Goal: Transaction & Acquisition: Purchase product/service

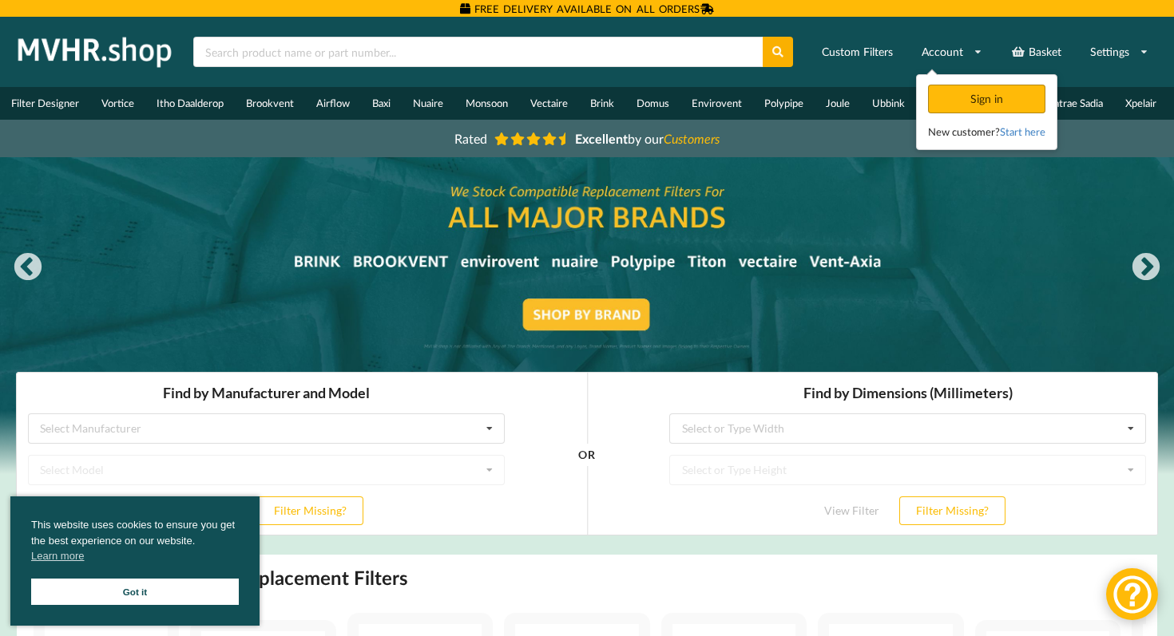
click at [963, 99] on div "Sign in" at bounding box center [986, 99] width 117 height 29
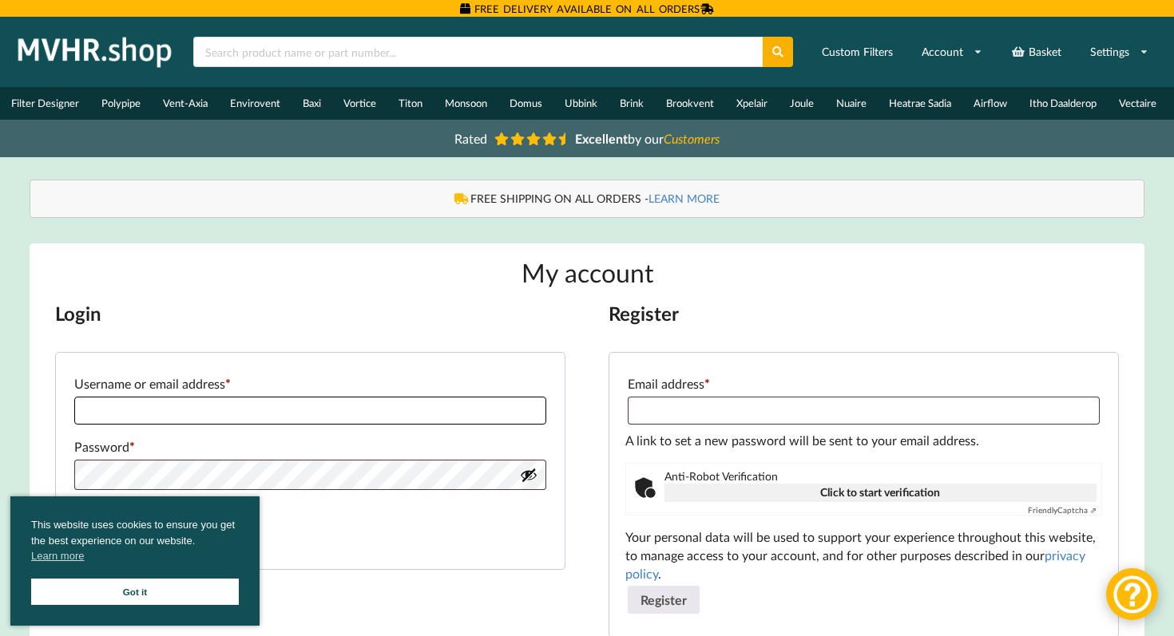
type input "**********"
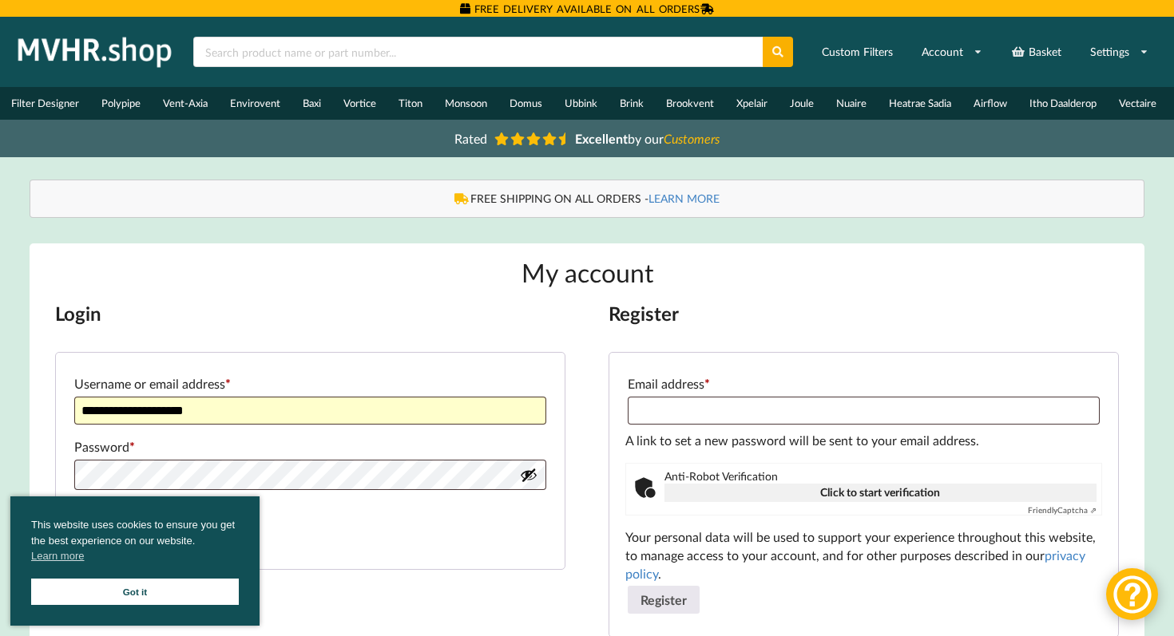
click at [182, 589] on link "Got it" at bounding box center [135, 592] width 208 height 26
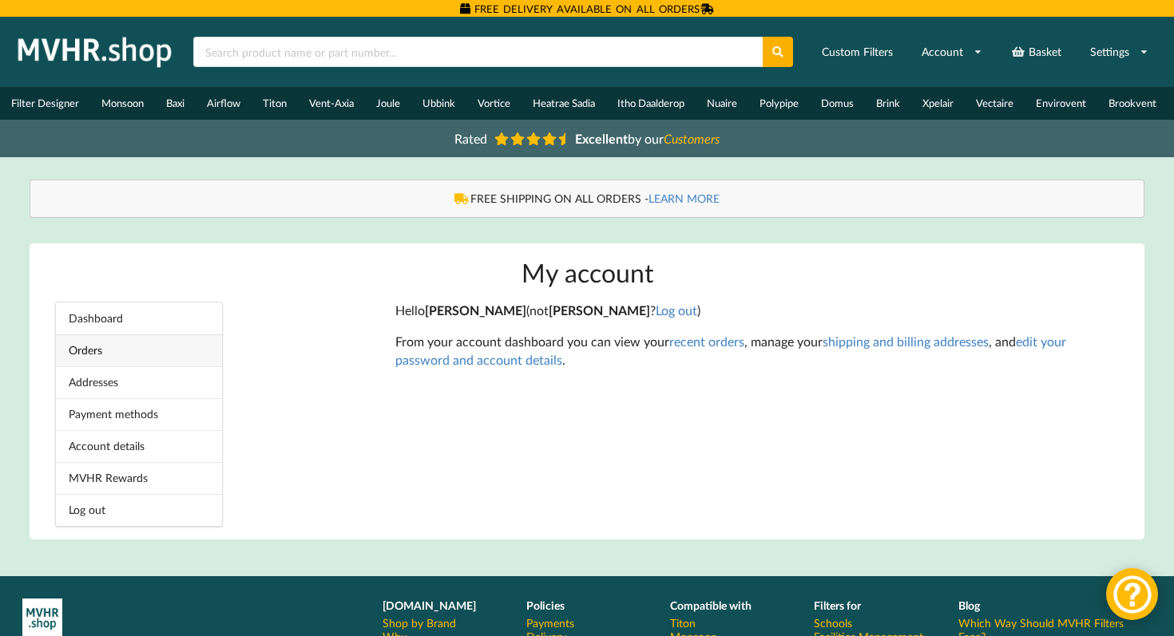
click at [145, 359] on link "Orders" at bounding box center [139, 351] width 166 height 32
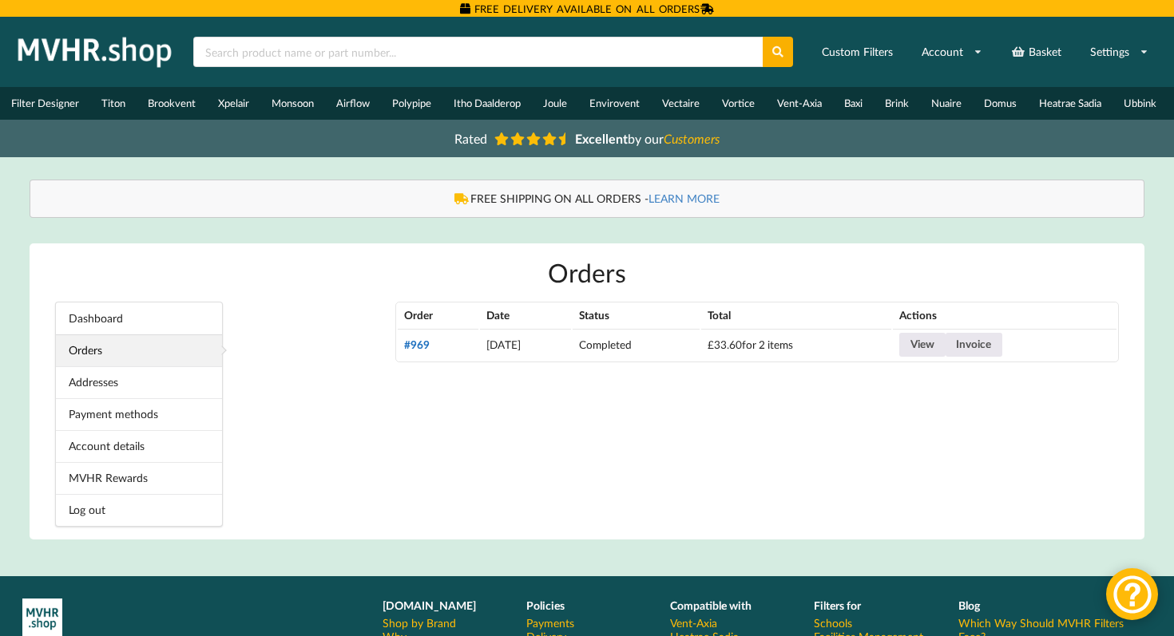
click at [416, 350] on link "#969" at bounding box center [417, 345] width 26 height 13
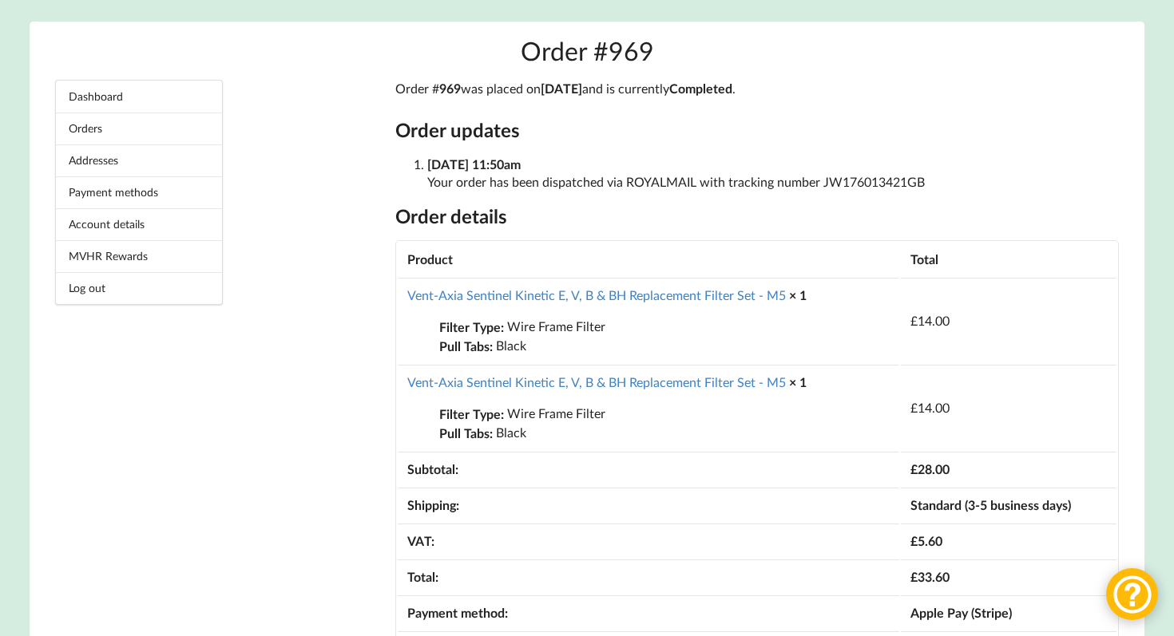
scroll to position [226, 0]
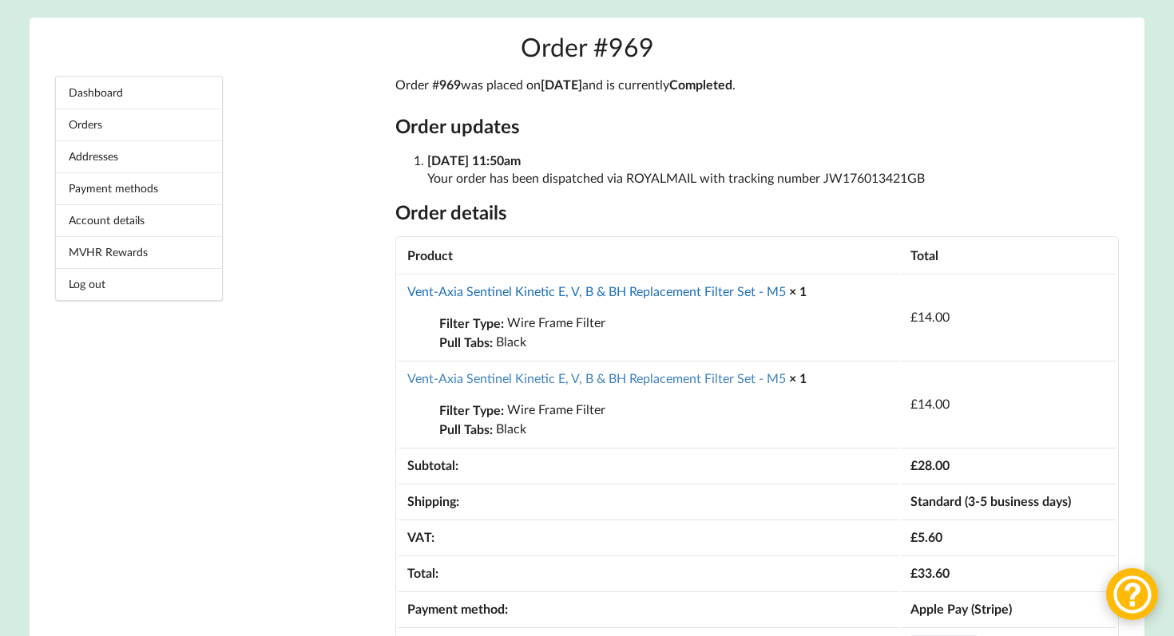
click at [541, 299] on link "Vent-Axia Sentinel Kinetic E, V, B & BH Replacement Filter Set - M5" at bounding box center [596, 290] width 378 height 15
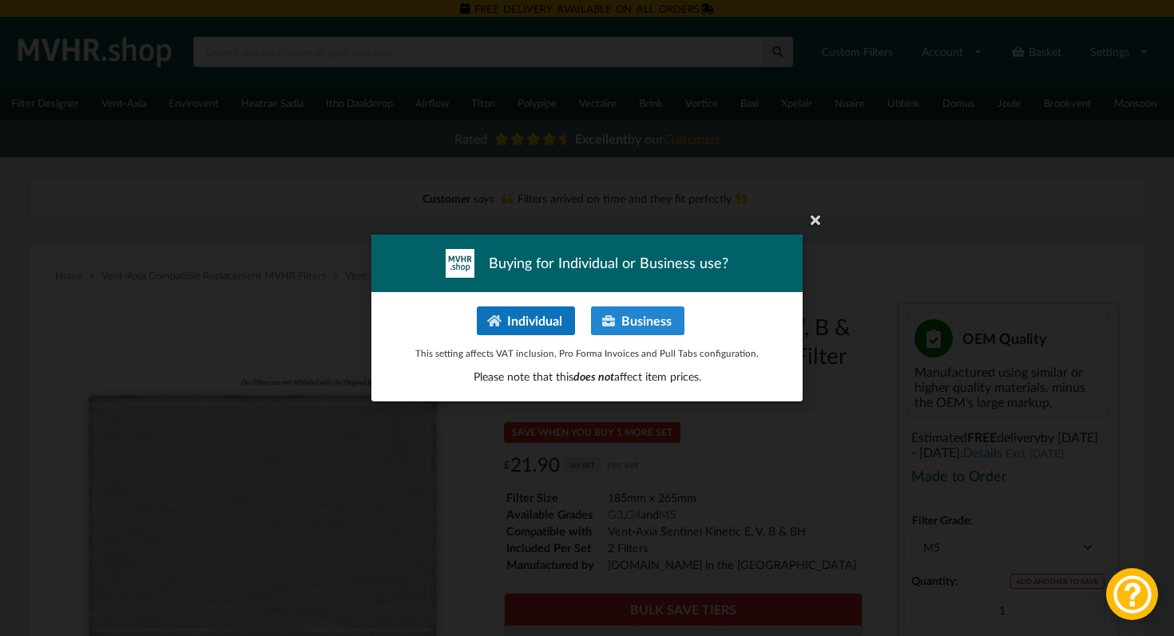
click at [529, 318] on button "Individual" at bounding box center [526, 321] width 98 height 29
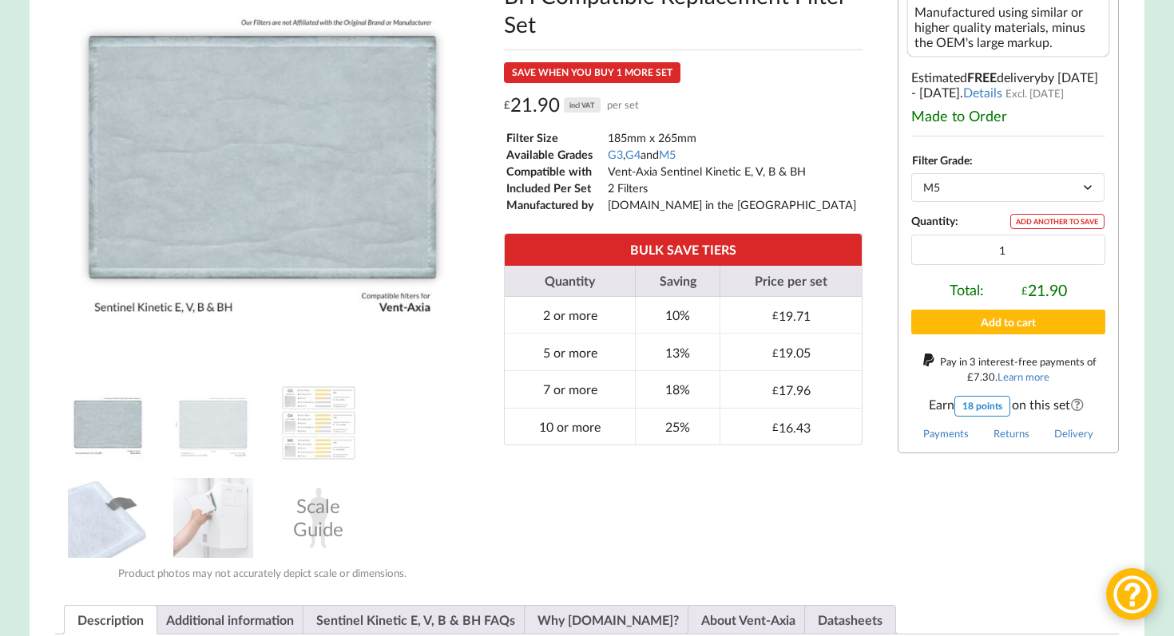
scroll to position [374, 0]
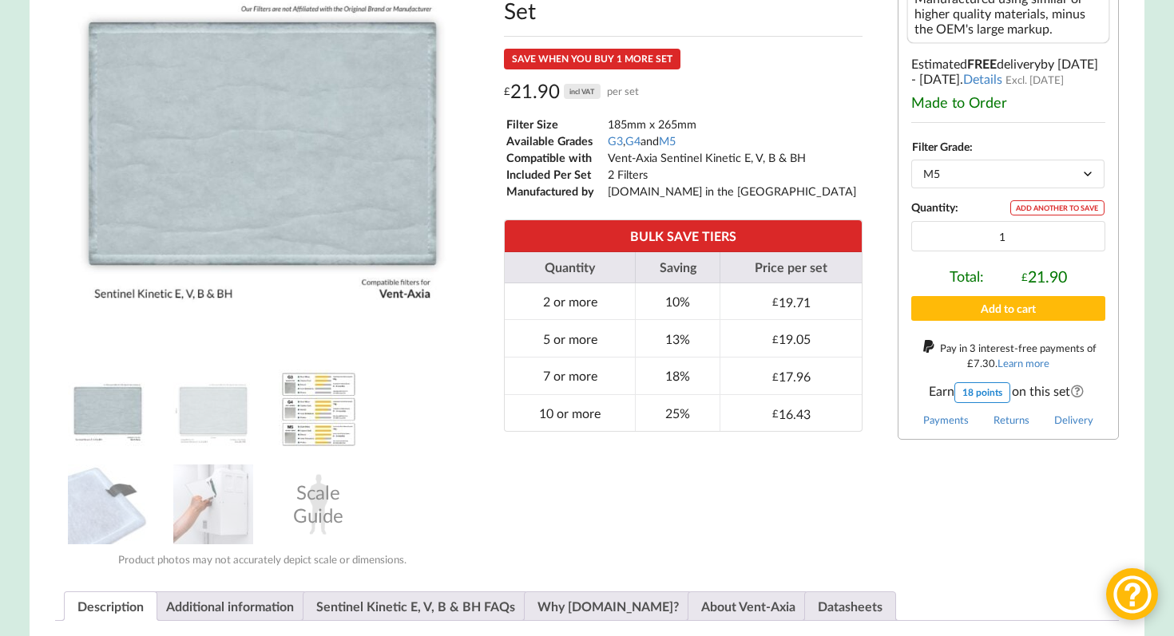
click at [319, 429] on img at bounding box center [319, 410] width 80 height 80
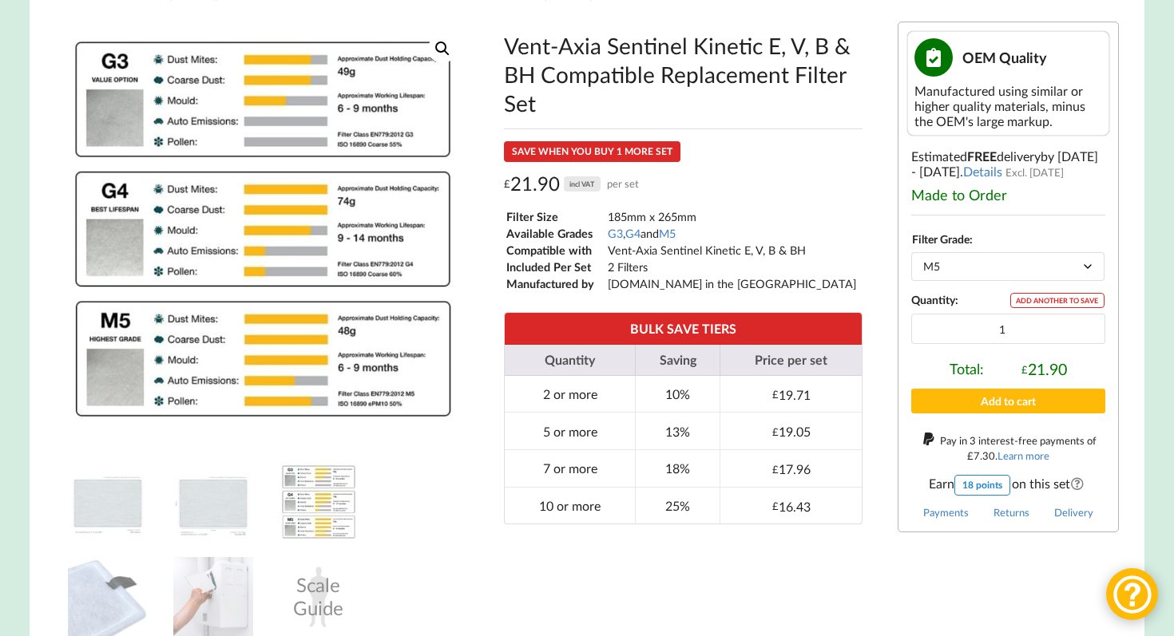
scroll to position [275, 0]
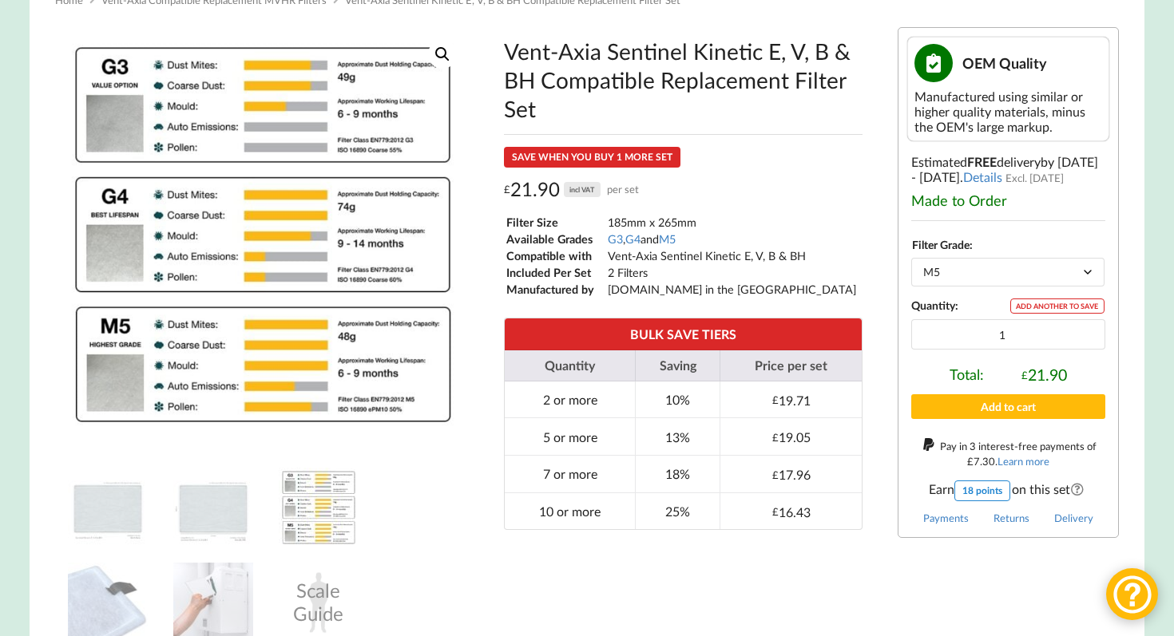
click at [1017, 278] on select "Choose an option G3 G4 M5" at bounding box center [1007, 272] width 193 height 28
click at [1011, 347] on input "1" at bounding box center [1008, 334] width 194 height 30
type input "2"
click at [1086, 342] on input "2" at bounding box center [1008, 334] width 194 height 30
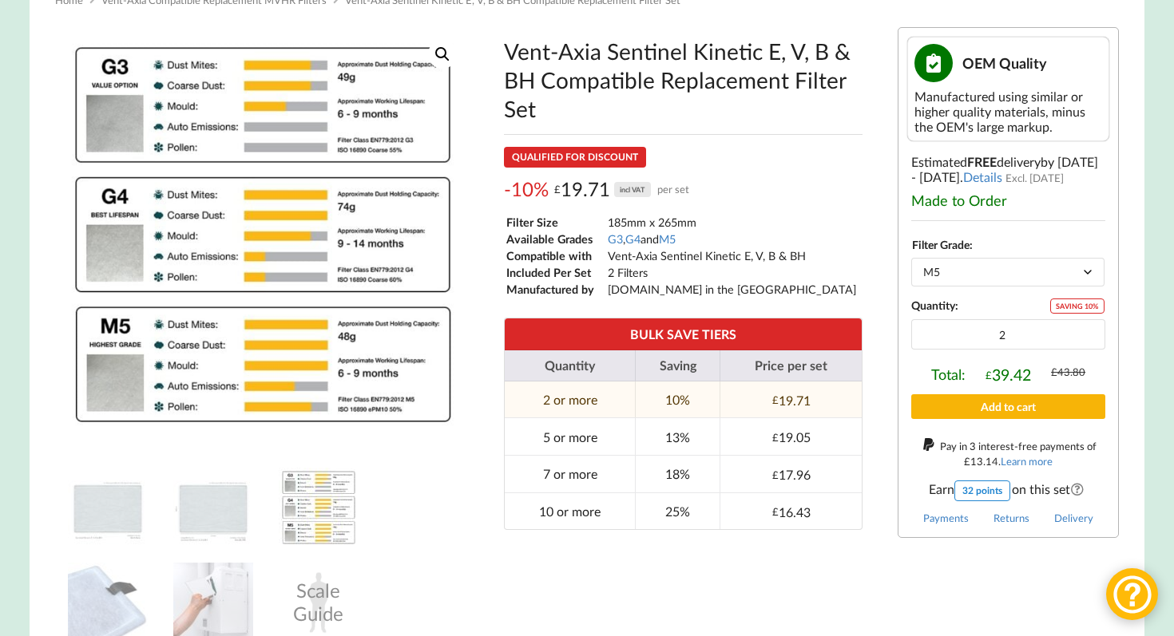
click at [1044, 418] on button "Add to cart" at bounding box center [1008, 406] width 194 height 25
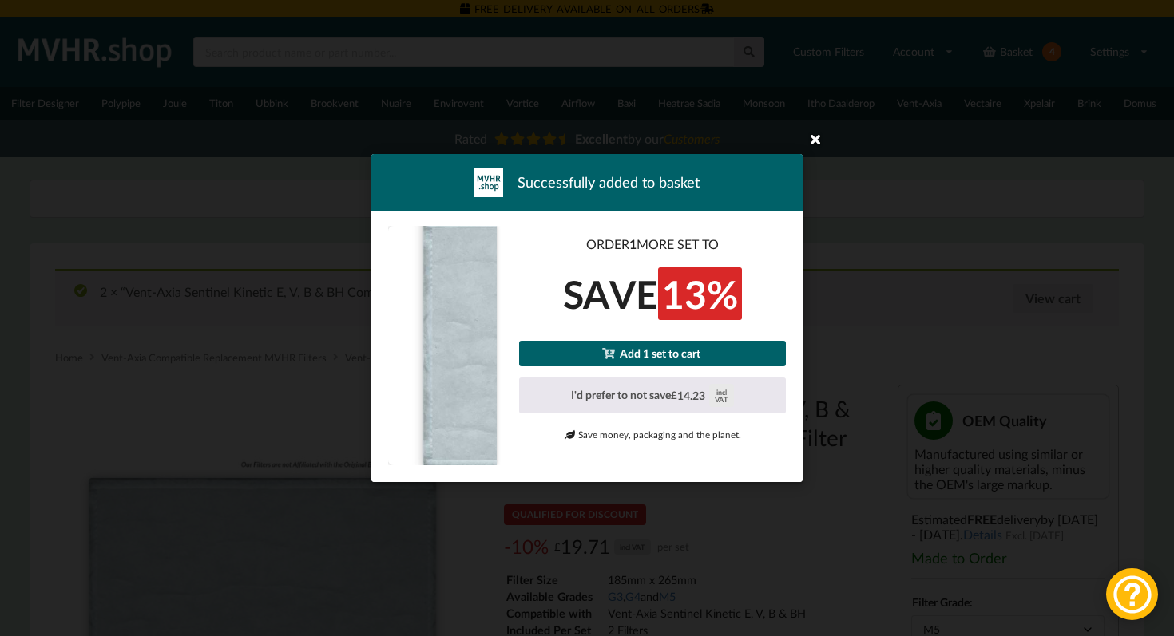
click at [809, 149] on icon at bounding box center [815, 139] width 26 height 26
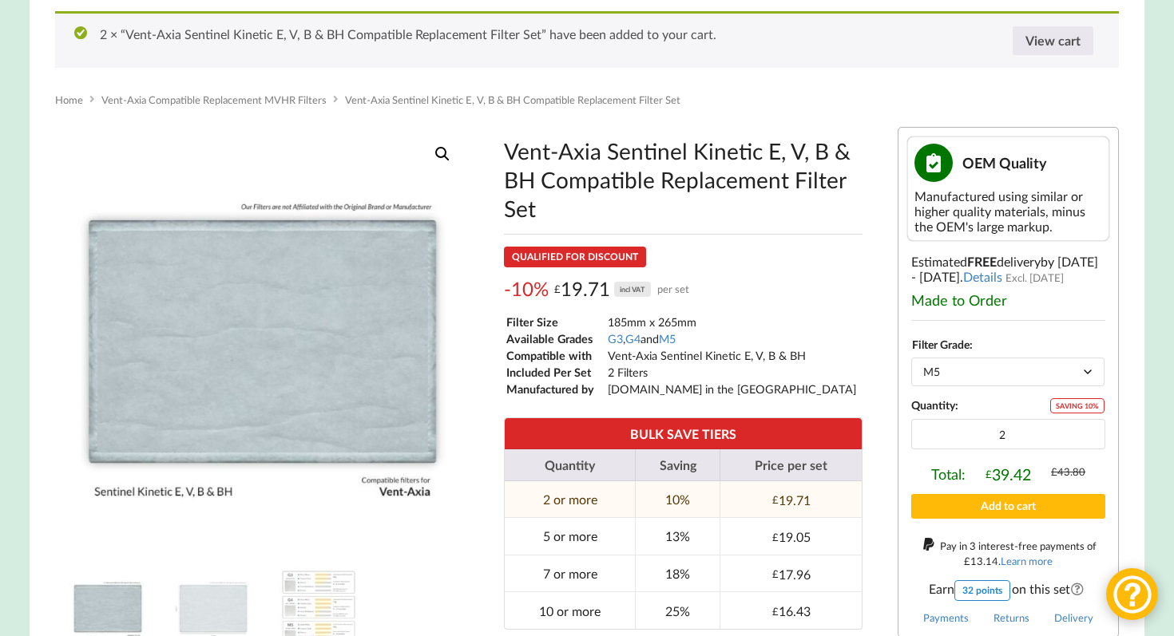
scroll to position [267, 0]
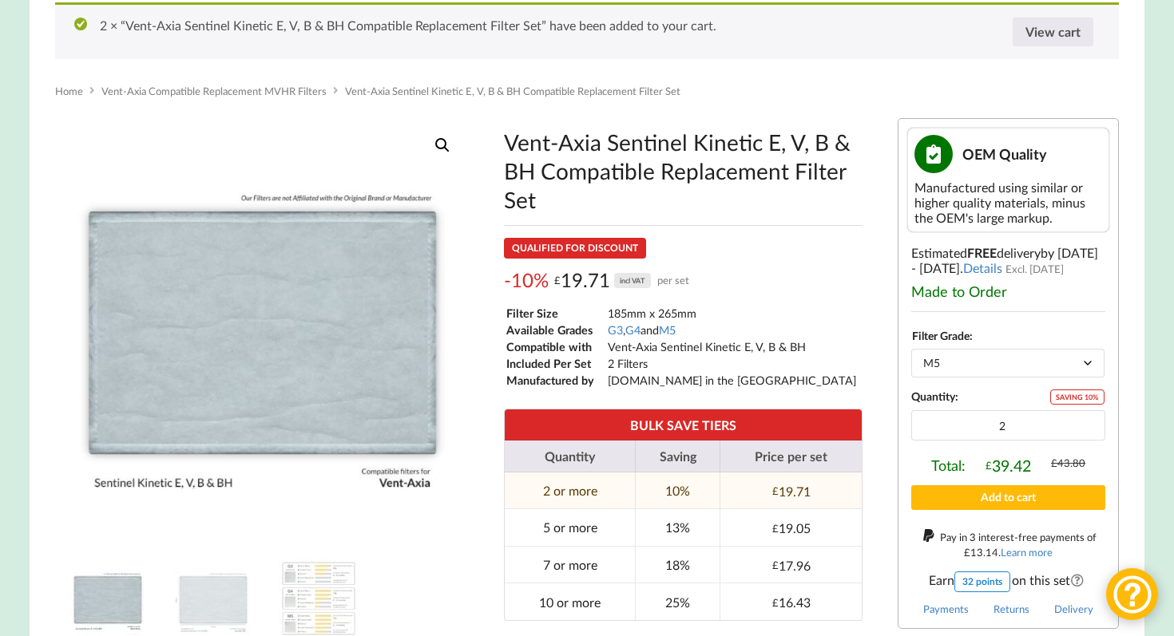
click at [961, 377] on select "Choose an option G3 G4 M5" at bounding box center [1007, 363] width 193 height 28
click at [911, 359] on select "Choose an option G3 G4 M5" at bounding box center [1007, 363] width 193 height 28
select select "G3"
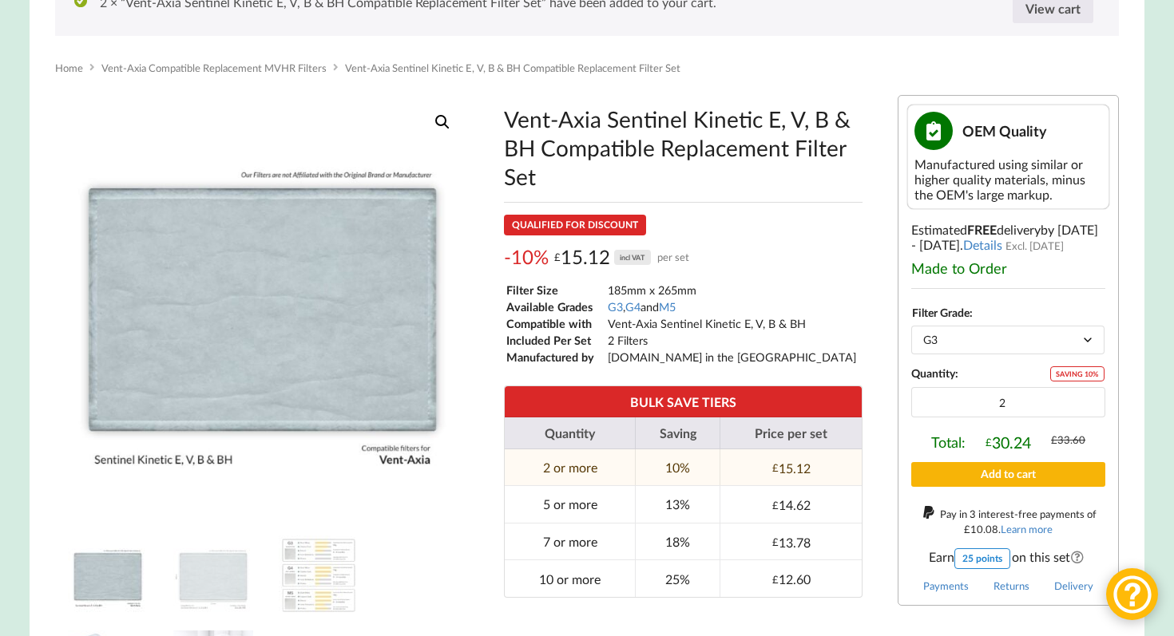
click at [1031, 487] on button "Add to cart" at bounding box center [1008, 474] width 194 height 25
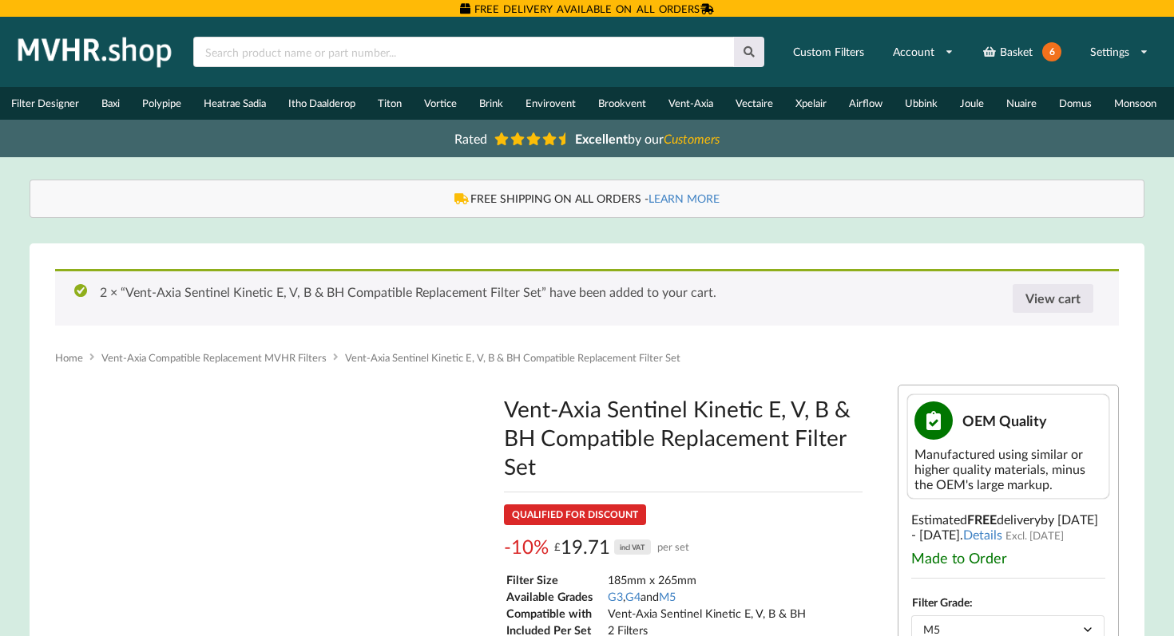
select select "M5"
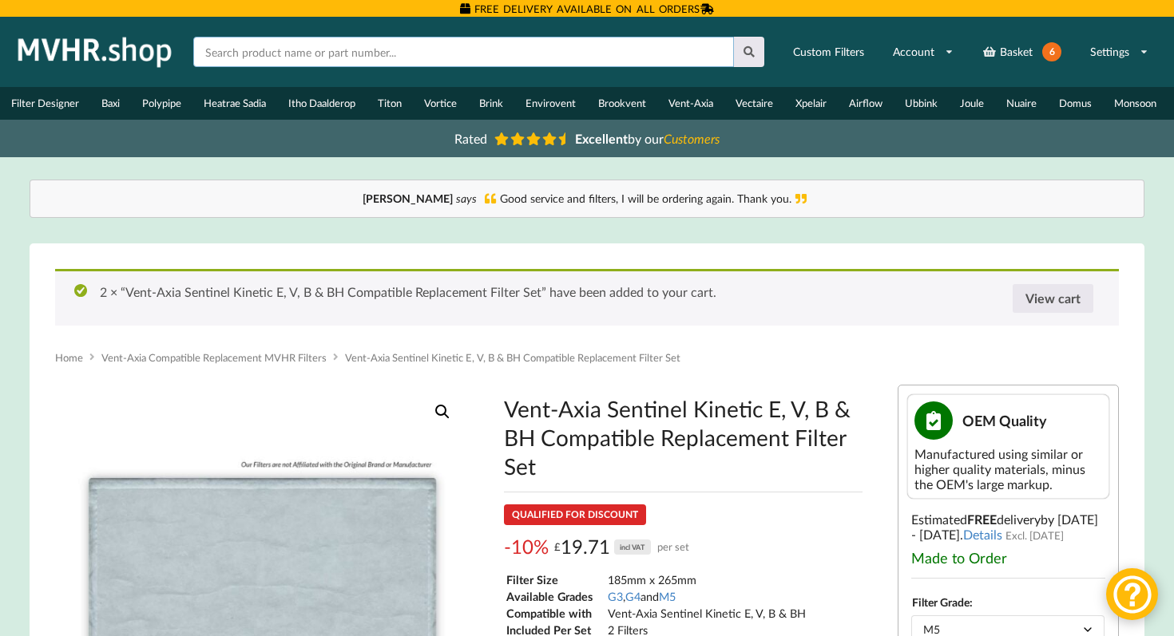
click at [254, 53] on input "text" at bounding box center [463, 52] width 541 height 30
type input "elica"
click at [734, 37] on button at bounding box center [749, 52] width 31 height 30
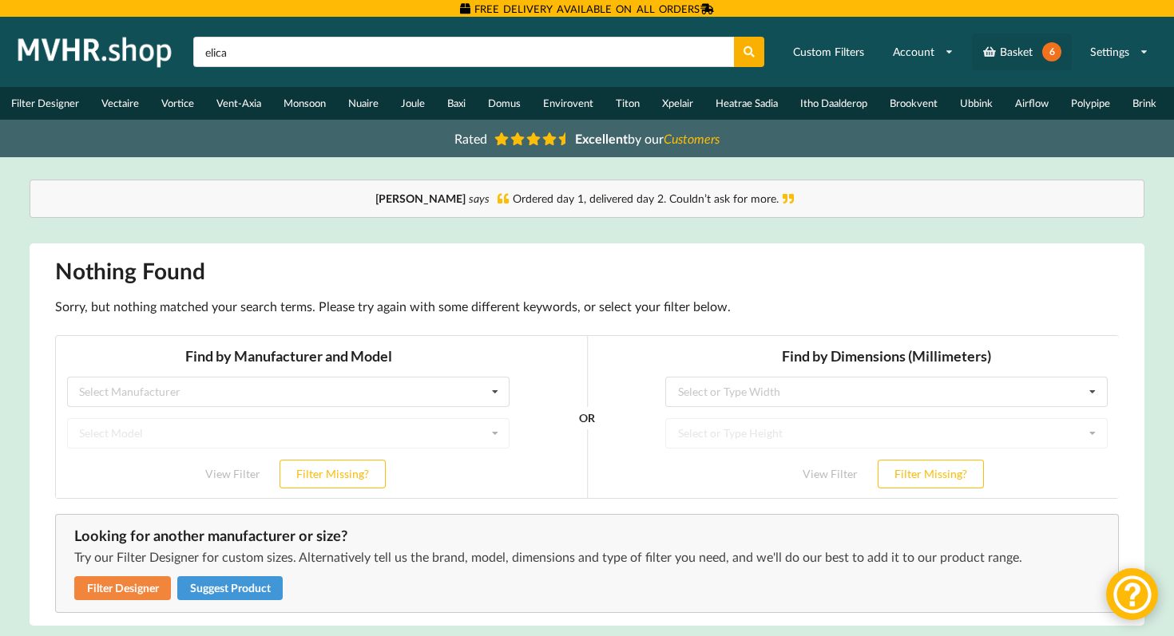
click at [1005, 49] on link "Basket 6" at bounding box center [1022, 52] width 100 height 37
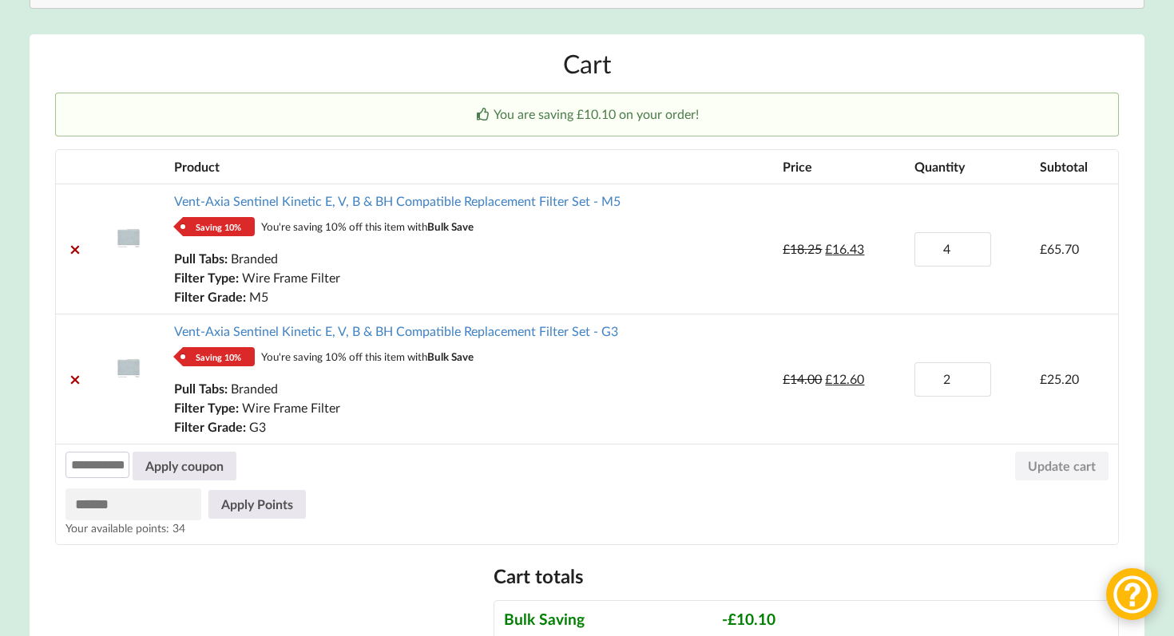
scroll to position [210, 0]
click at [972, 261] on input "3" at bounding box center [952, 249] width 77 height 34
type input "2"
click at [972, 261] on input "2" at bounding box center [952, 249] width 77 height 34
click at [1076, 476] on button "Update cart" at bounding box center [1061, 465] width 93 height 29
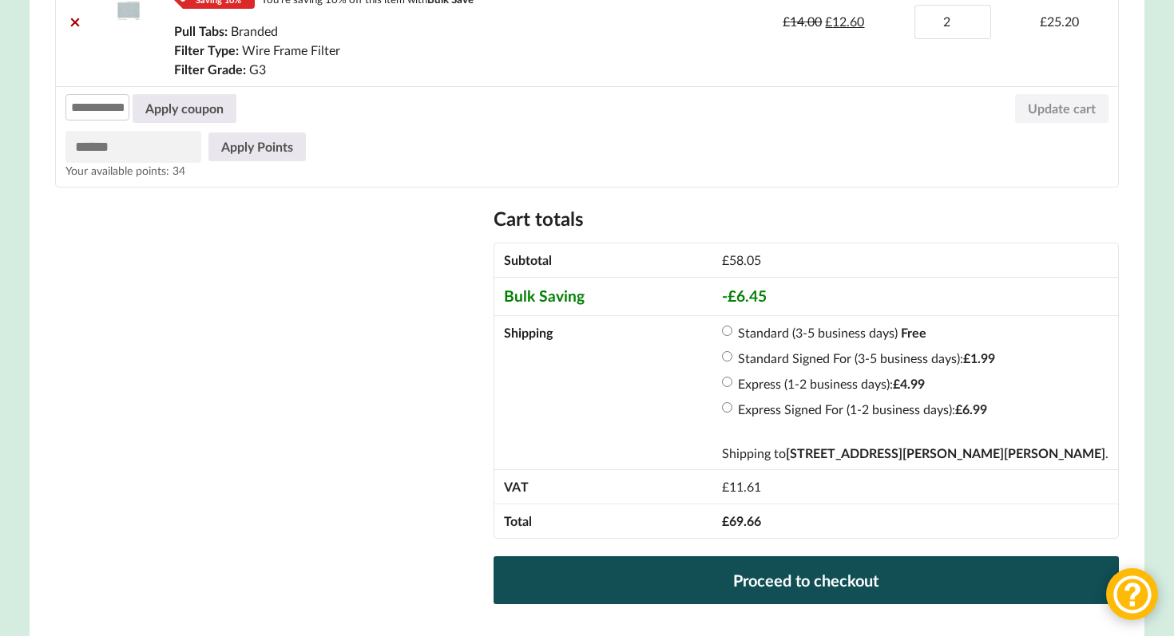
scroll to position [568, 0]
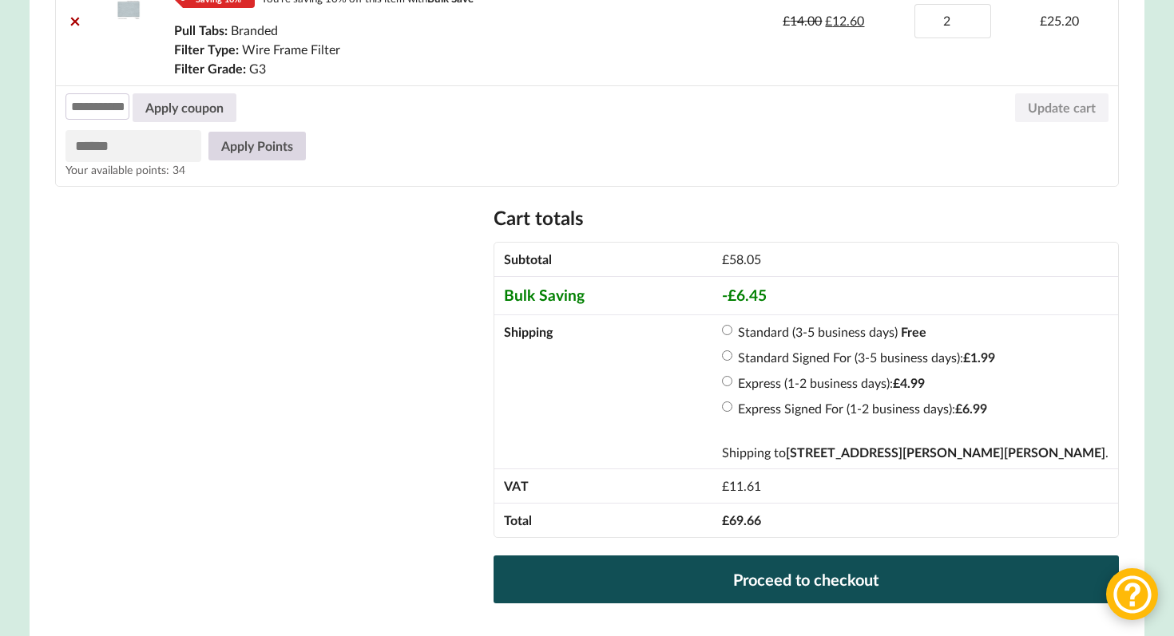
click at [228, 156] on button "Apply Points" at bounding box center [256, 146] width 97 height 29
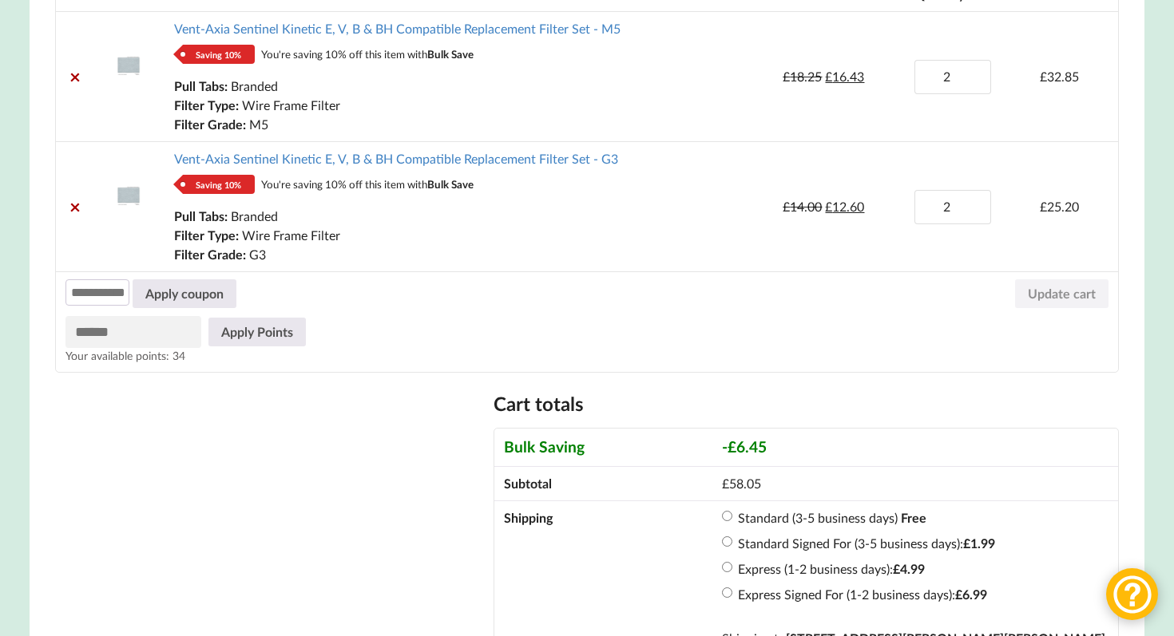
scroll to position [414, 0]
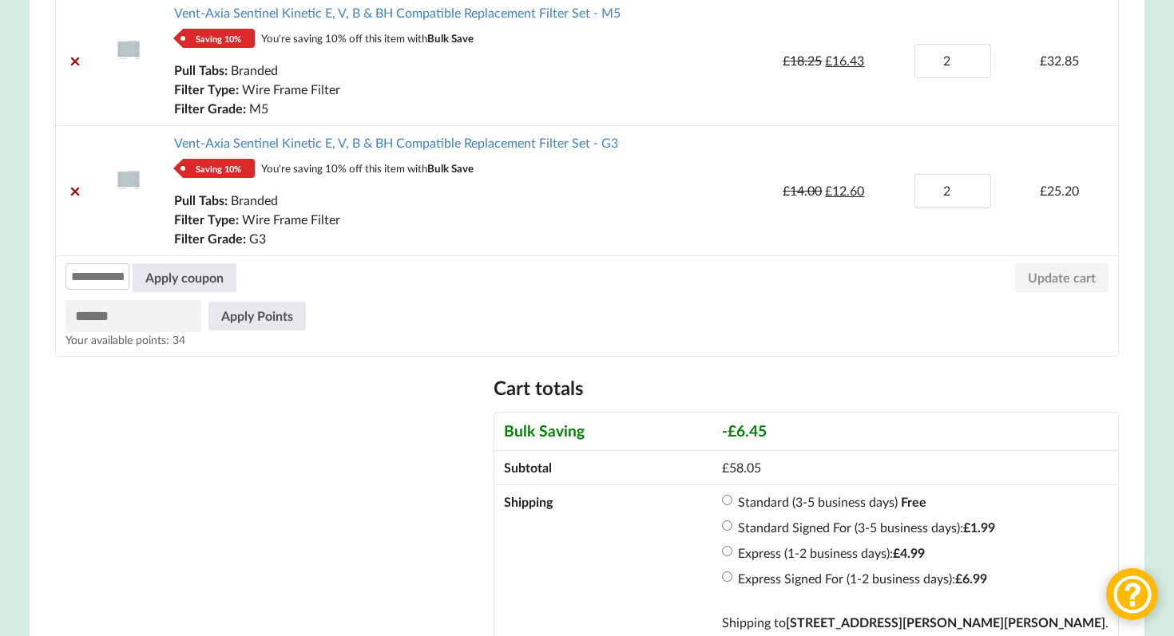
click at [174, 329] on input "number" at bounding box center [133, 316] width 136 height 32
type input "**"
click at [241, 326] on button "Apply Points" at bounding box center [256, 316] width 97 height 29
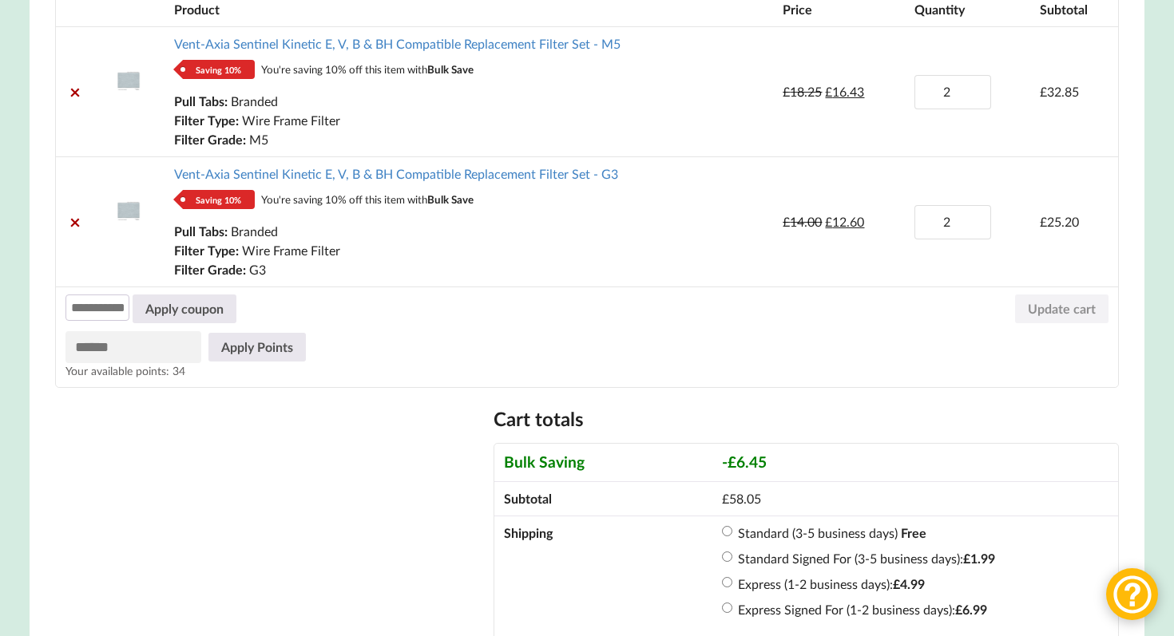
scroll to position [348, 0]
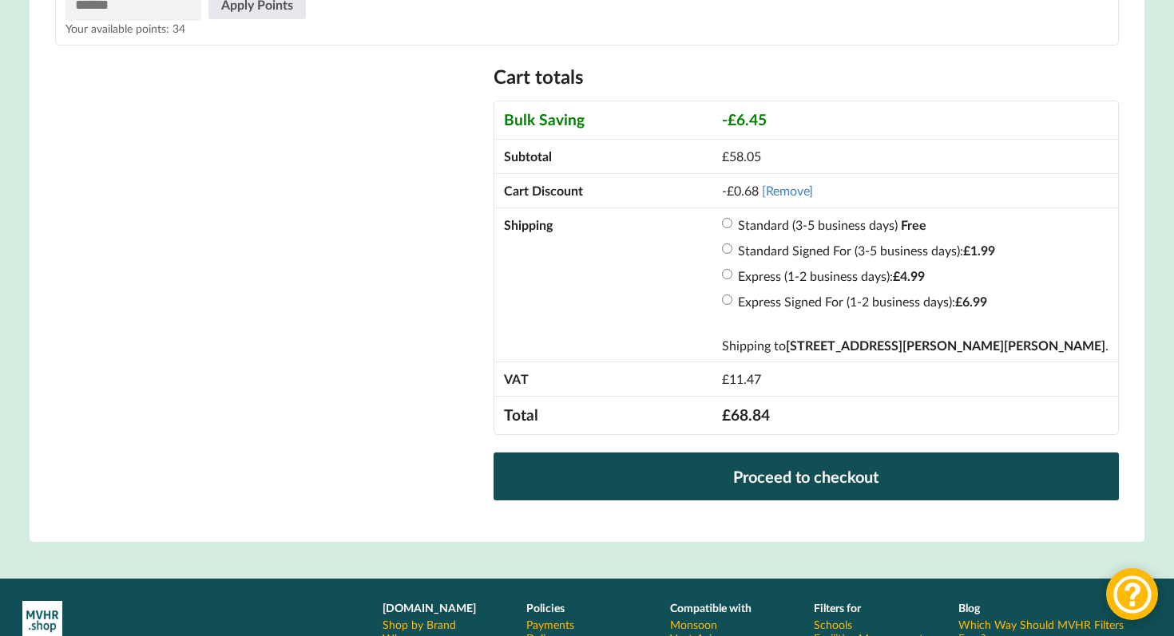
scroll to position [739, 0]
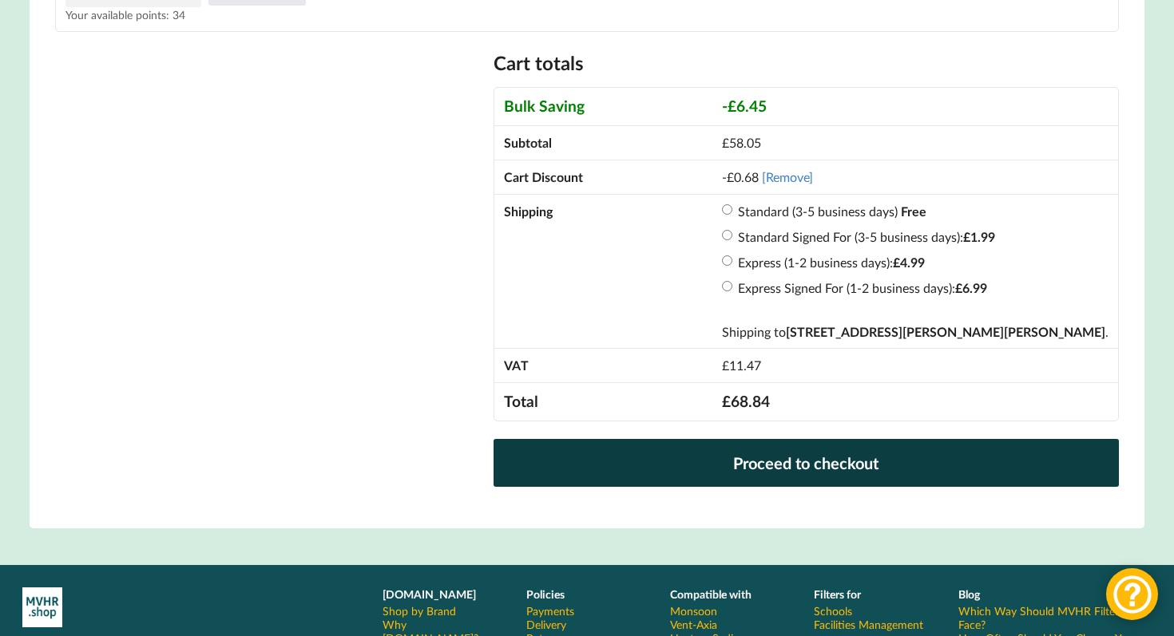
click at [633, 471] on link "Proceed to checkout" at bounding box center [806, 463] width 626 height 48
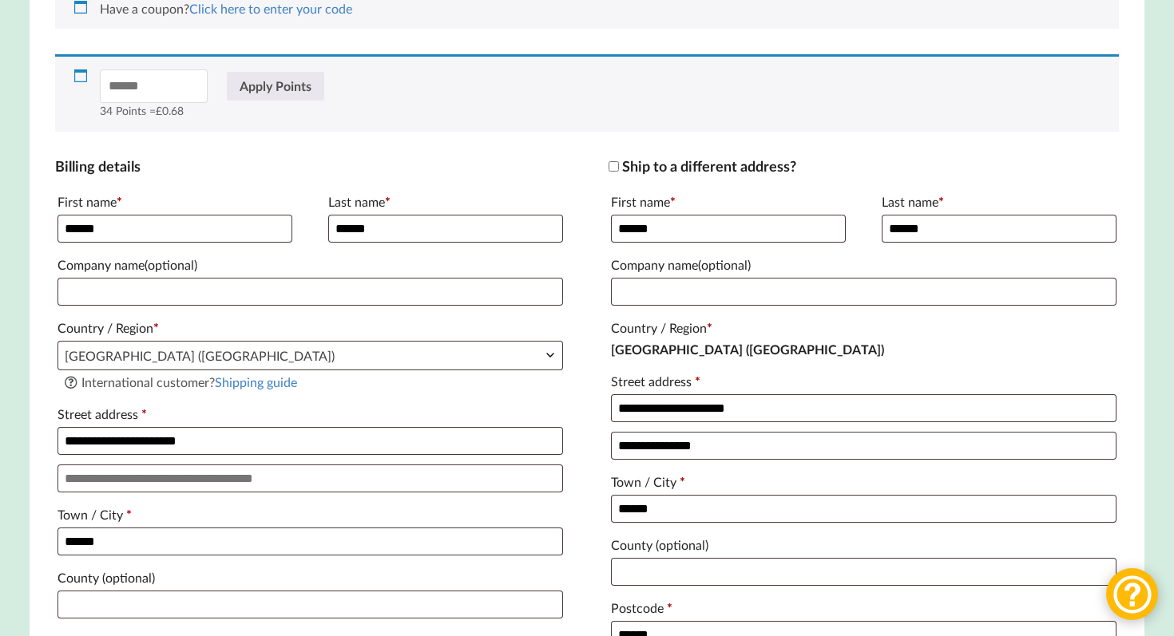
scroll to position [314, 0]
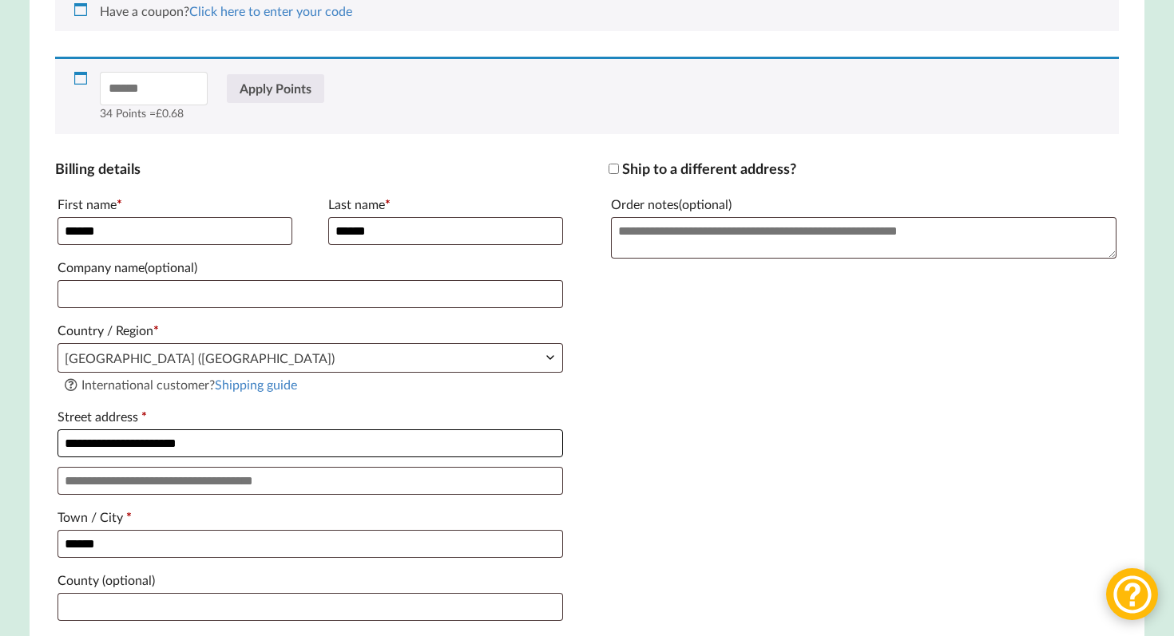
click at [336, 452] on input "**********" at bounding box center [310, 444] width 506 height 28
type input "**********"
type input "******"
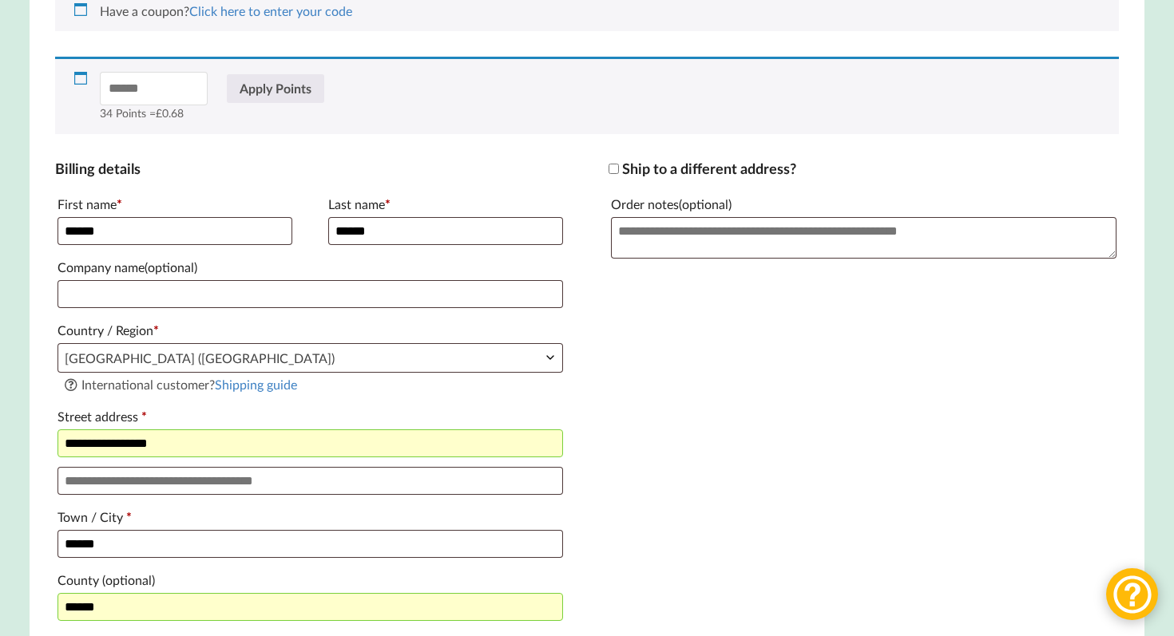
type input "******"
type input "**********"
click at [323, 495] on input "Apartment, suite, unit, etc. (optional)" at bounding box center [310, 481] width 506 height 28
type input "**********"
click at [803, 505] on div "**********" at bounding box center [587, 502] width 1064 height 684
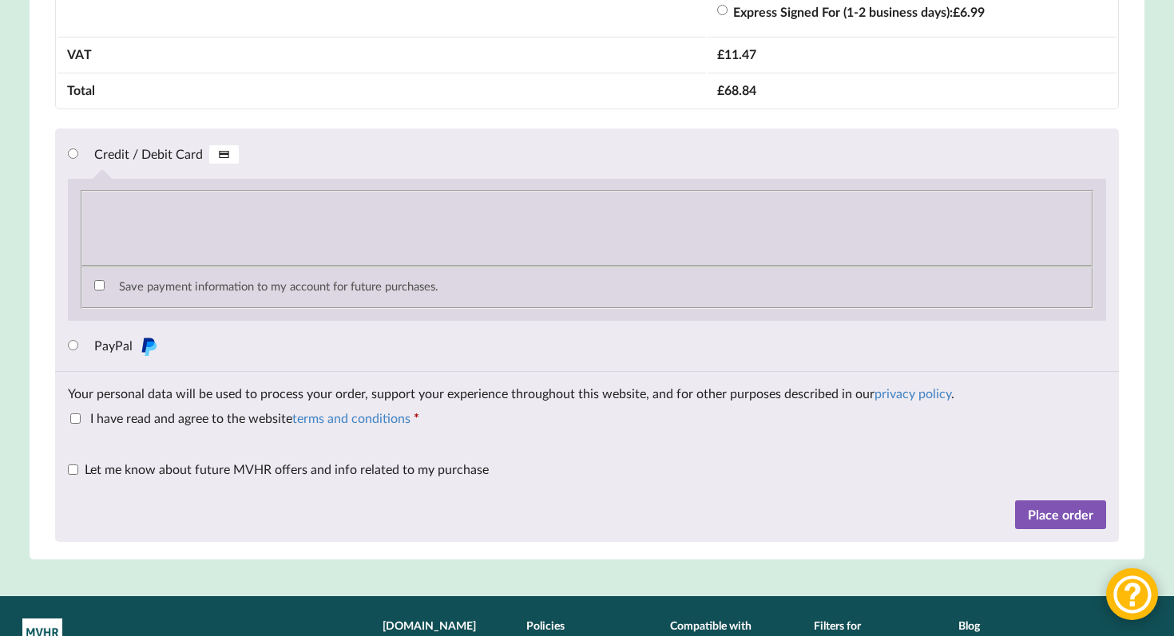
scroll to position [1771, 0]
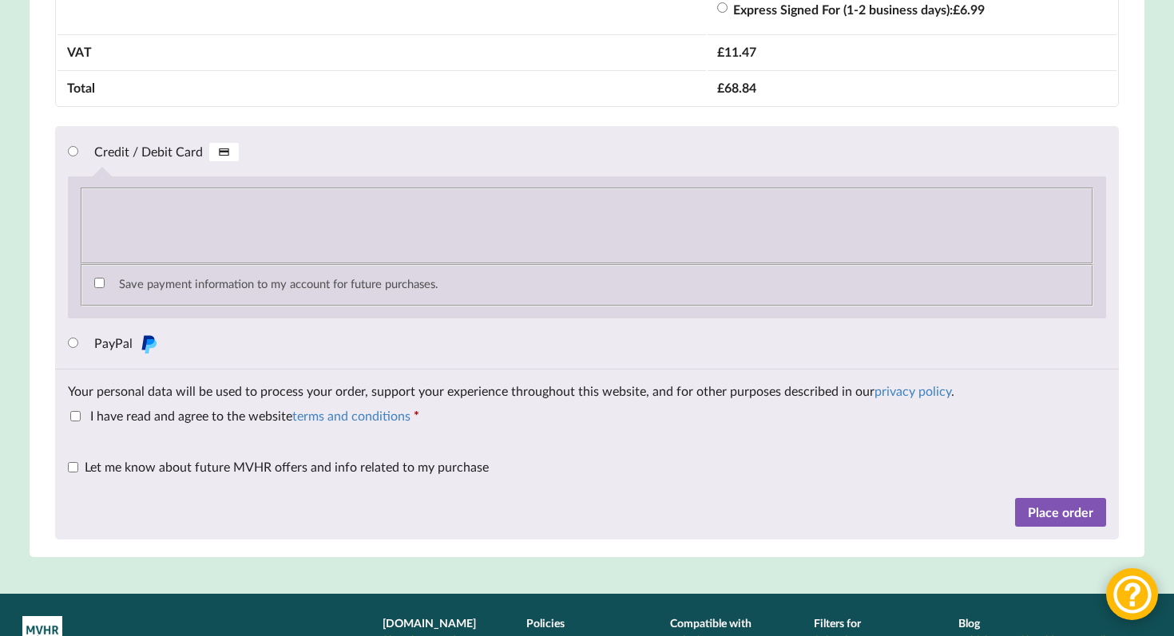
click at [79, 356] on li "PayPal Pay via PayPal." at bounding box center [587, 344] width 1039 height 26
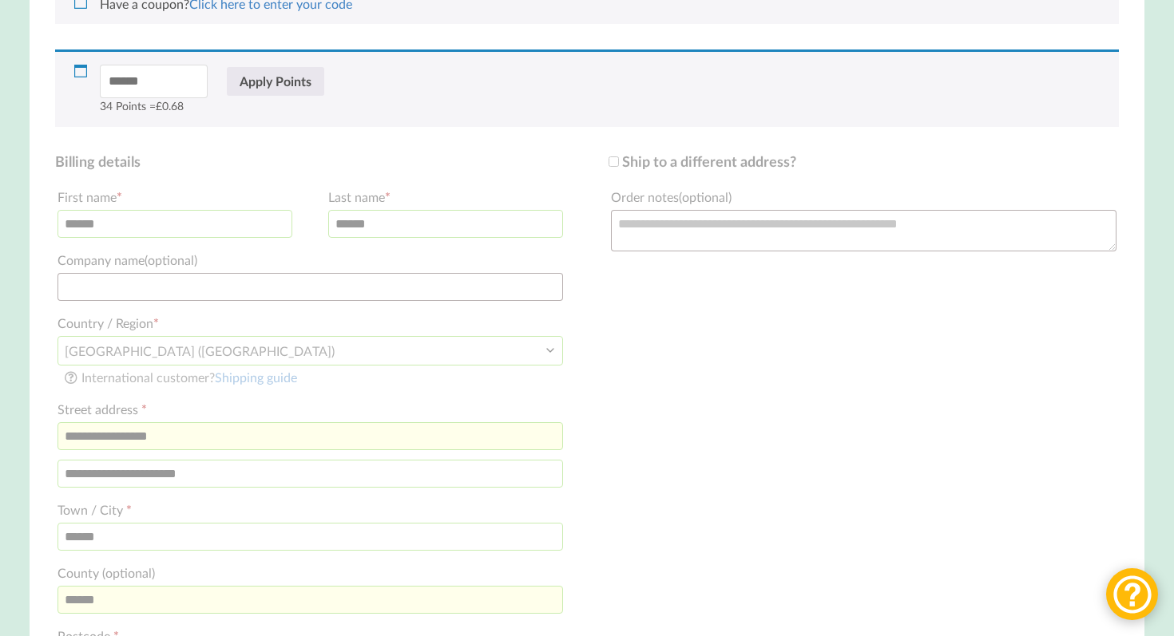
scroll to position [319, 0]
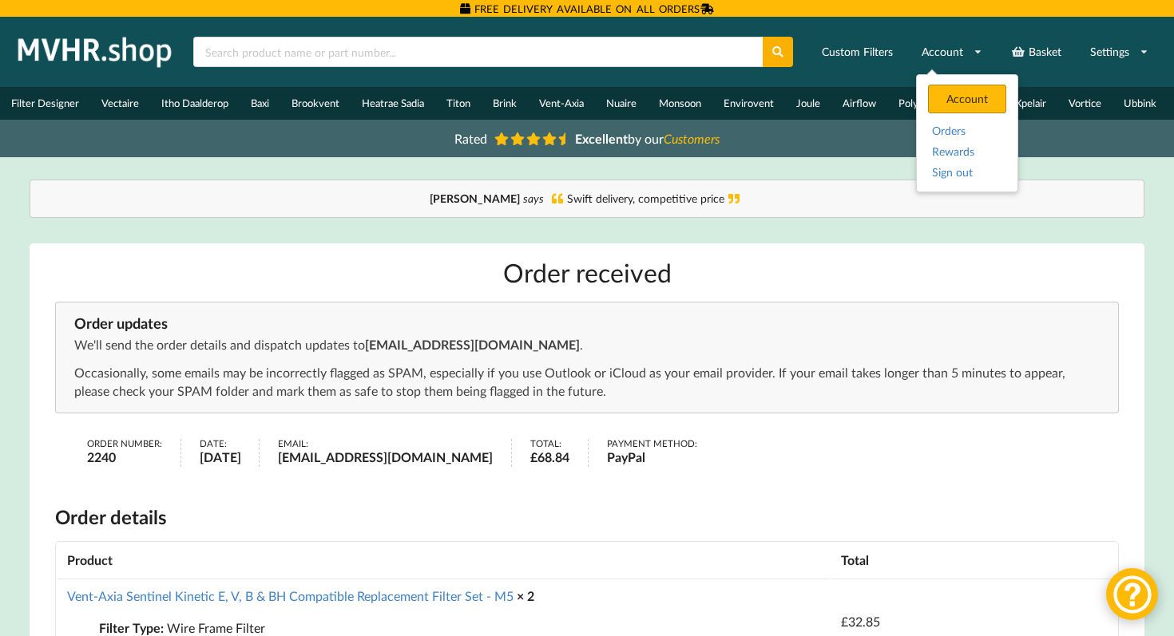
click at [954, 101] on div "Account" at bounding box center [967, 99] width 78 height 29
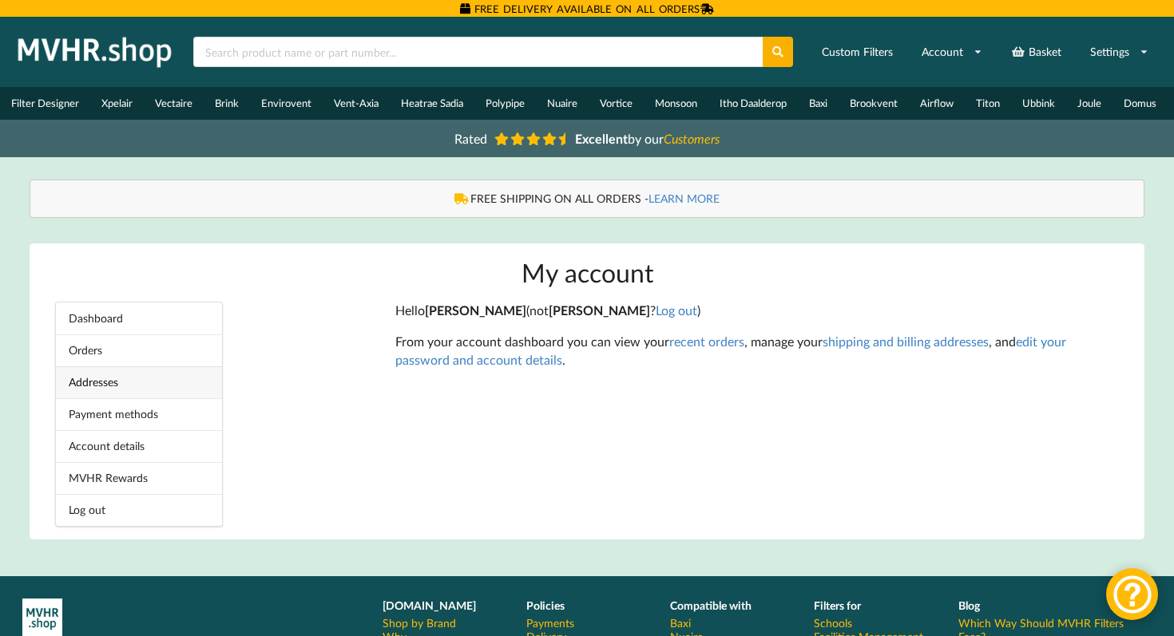
click at [105, 386] on link "Addresses" at bounding box center [139, 382] width 166 height 32
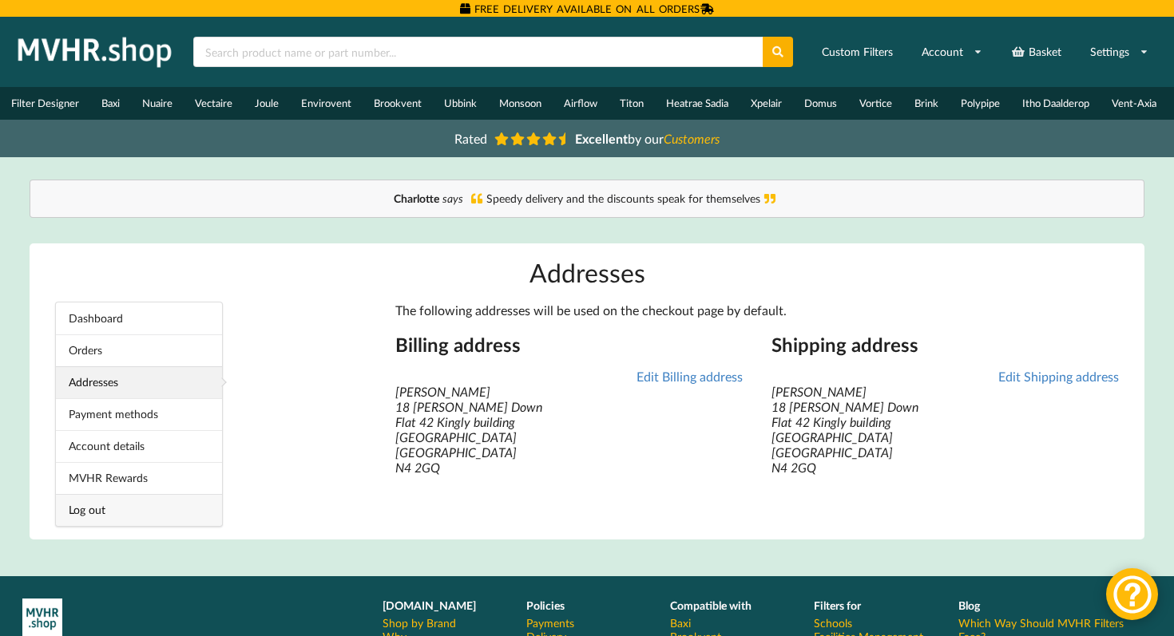
click at [170, 521] on link "Log out" at bounding box center [139, 510] width 166 height 32
